Goal: Transaction & Acquisition: Purchase product/service

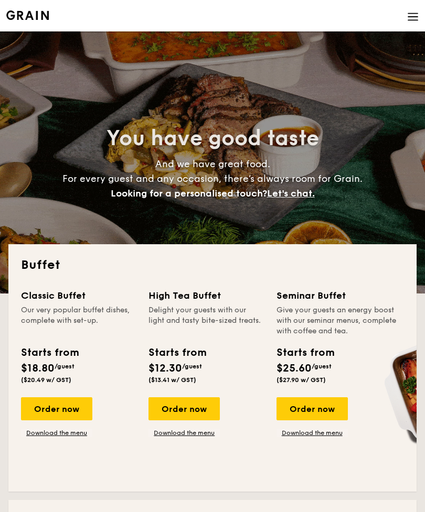
select select
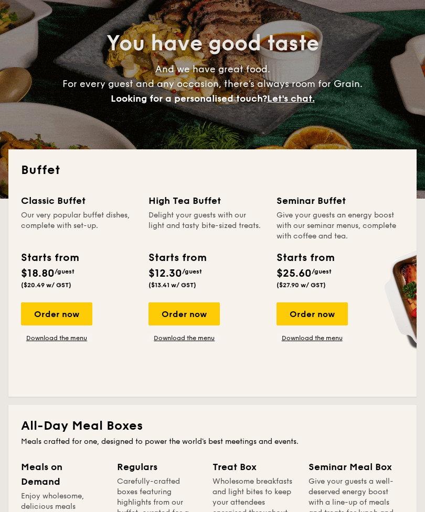
click at [78, 309] on div "Order now" at bounding box center [56, 313] width 71 height 23
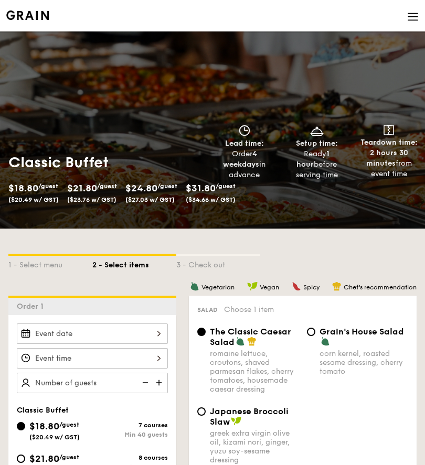
select select
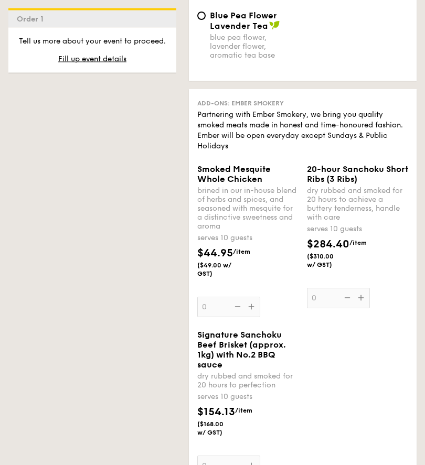
scroll to position [1453, 0]
